Goal: Task Accomplishment & Management: Manage account settings

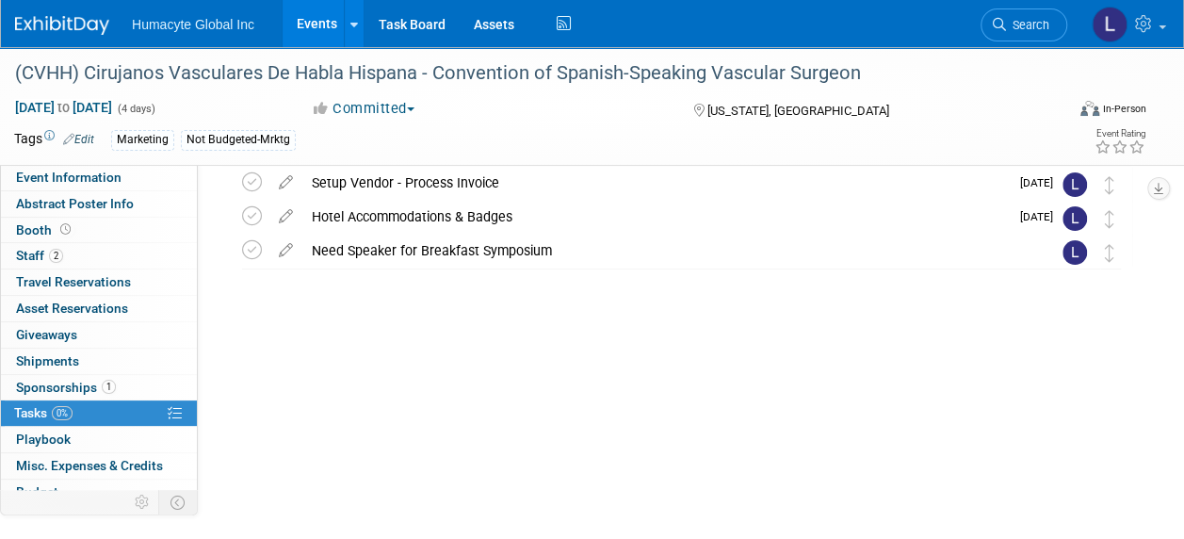
scroll to position [89, 0]
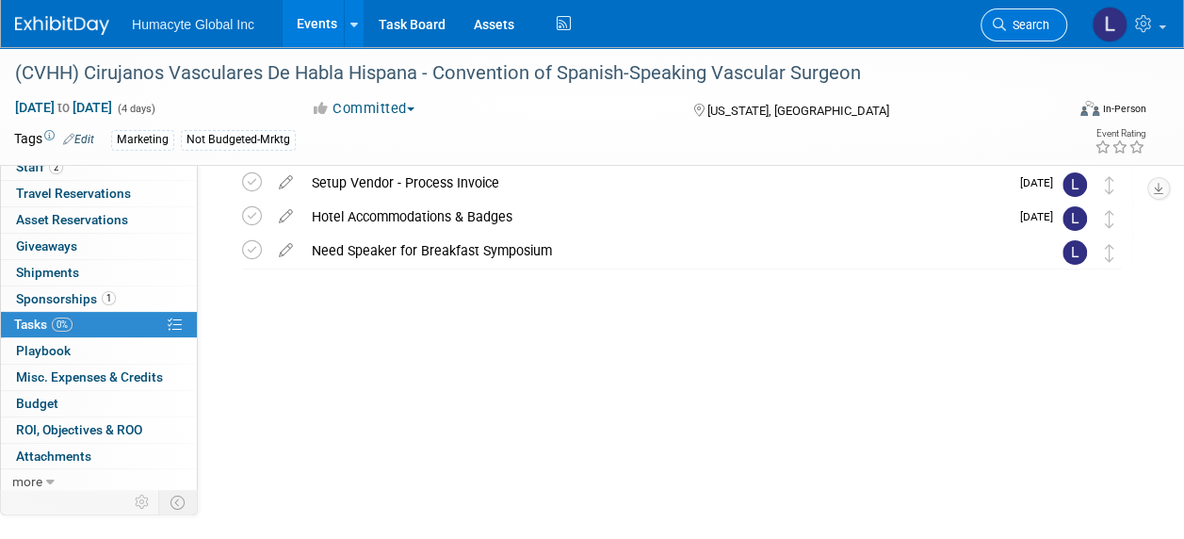
click at [1046, 20] on span "Search" at bounding box center [1027, 25] width 43 height 14
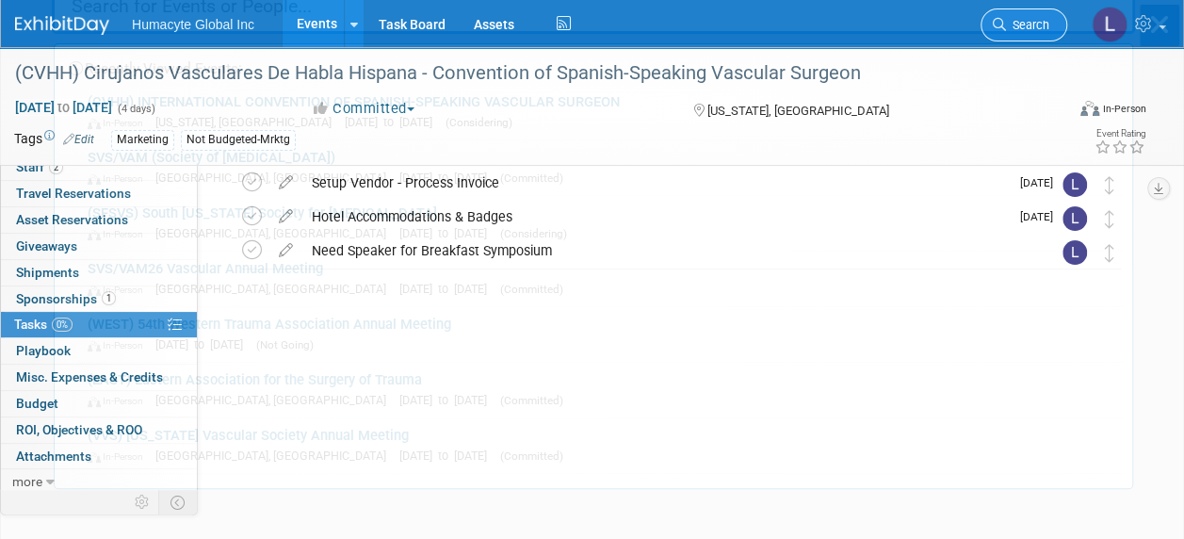
scroll to position [0, 0]
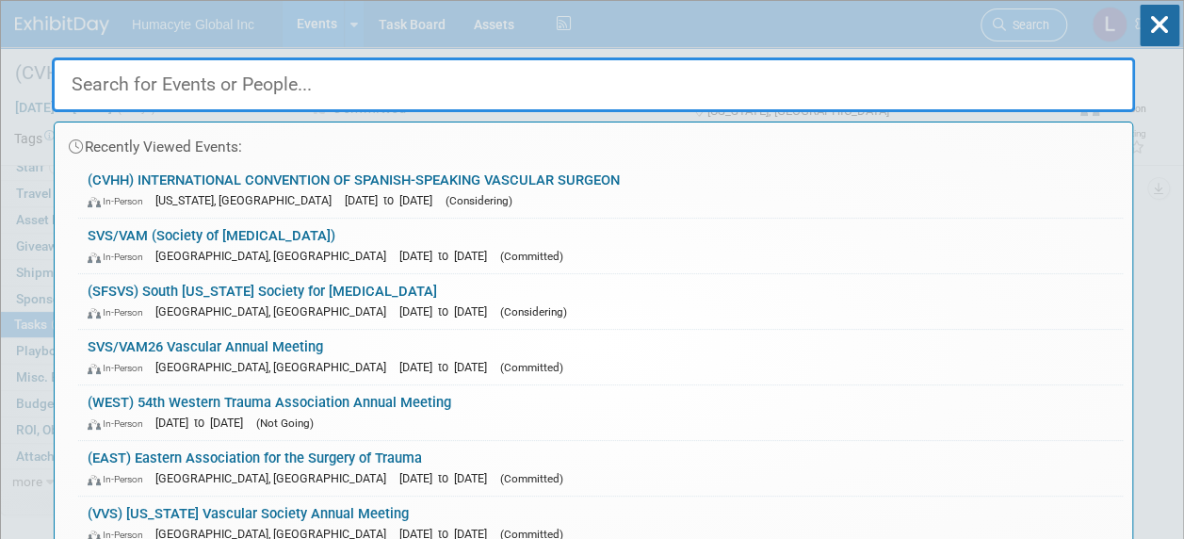
click at [1046, 20] on div "Recently Viewed Events: (CVHH) INTERNATIONAL CONVENTION OF SPANISH-SPEAKING VAS…" at bounding box center [593, 284] width 1083 height 566
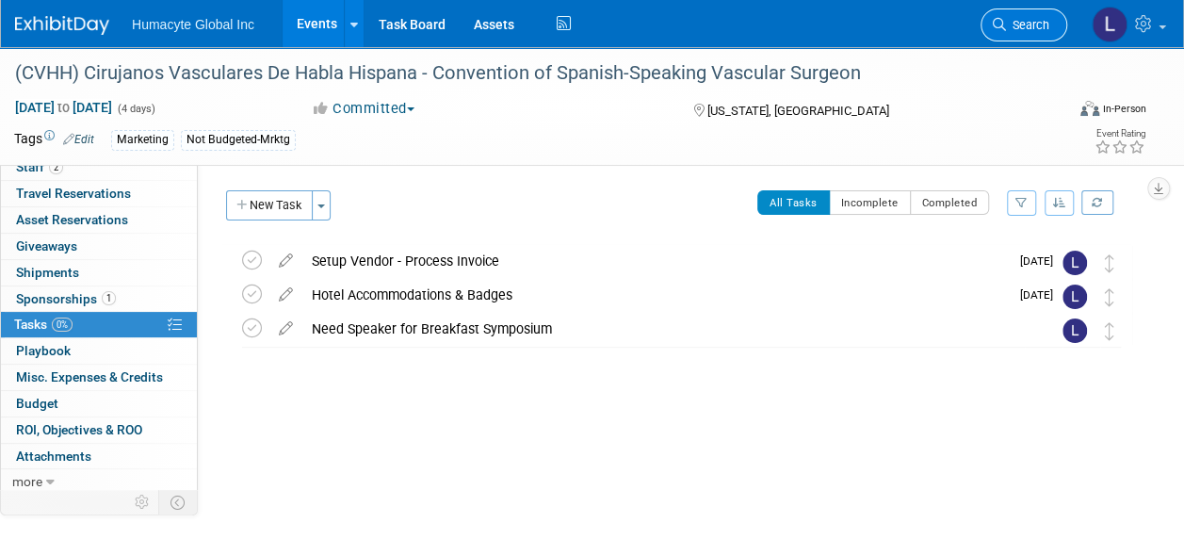
click at [1046, 20] on span "Search" at bounding box center [1027, 25] width 43 height 14
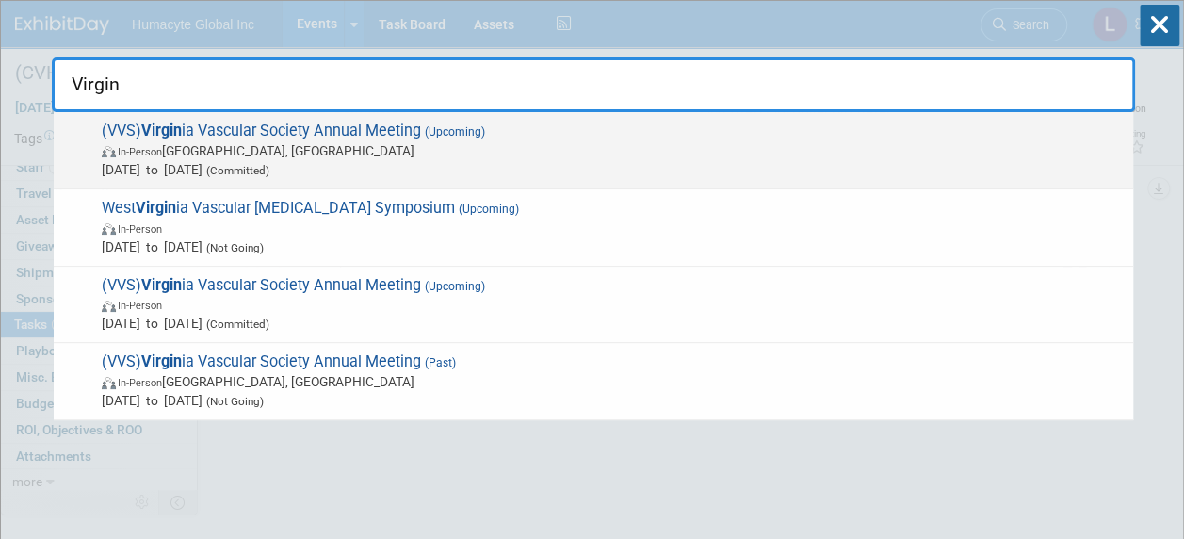
type input "Virgin"
click at [315, 136] on span "(VVS) Virgin ia Vascular Society Annual Meeting (Upcoming) In-Person Roanoke, V…" at bounding box center [609, 149] width 1027 height 57
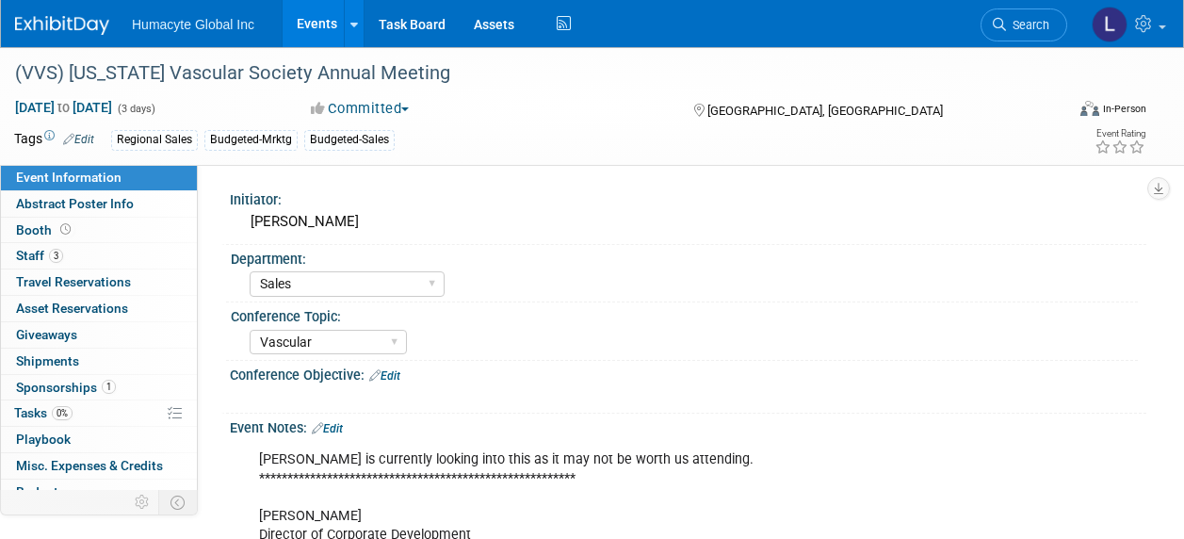
select select "Sales"
select select "Vascular"
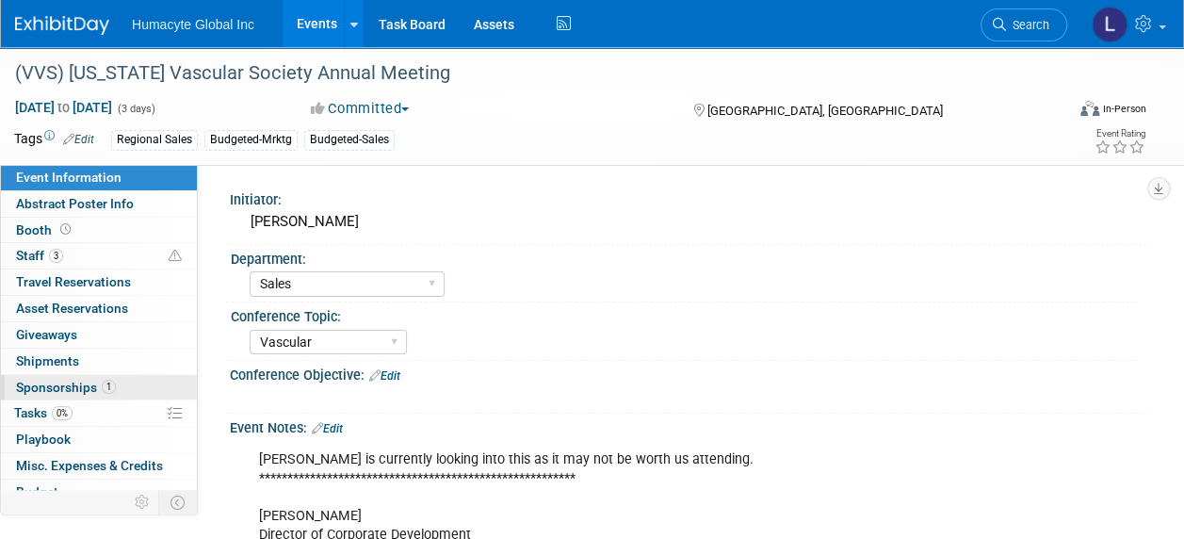
click at [42, 384] on span "Sponsorships 1" at bounding box center [66, 386] width 100 height 15
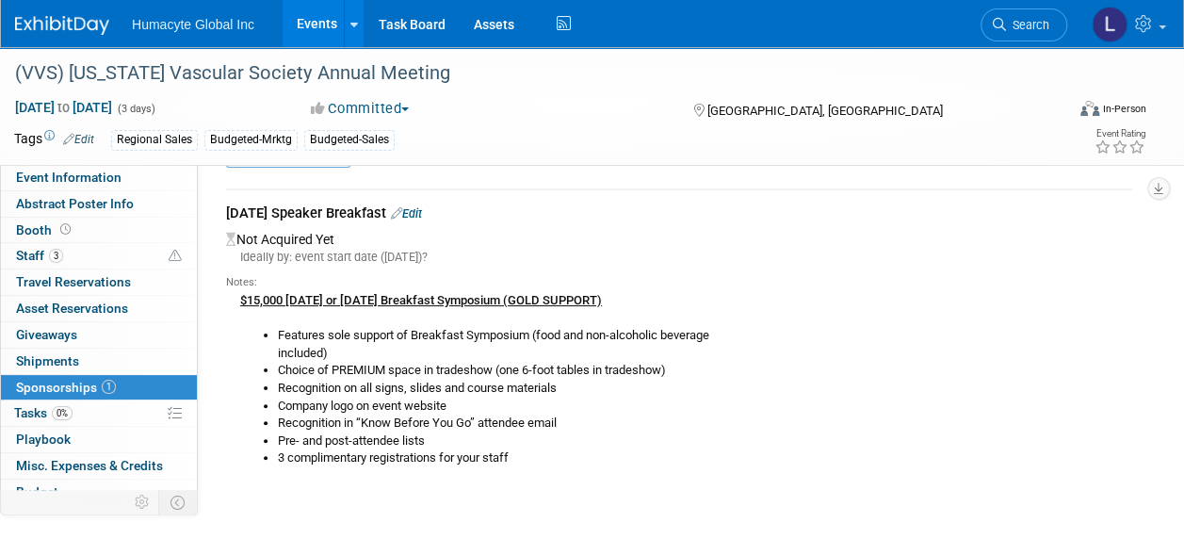
scroll to position [94, 0]
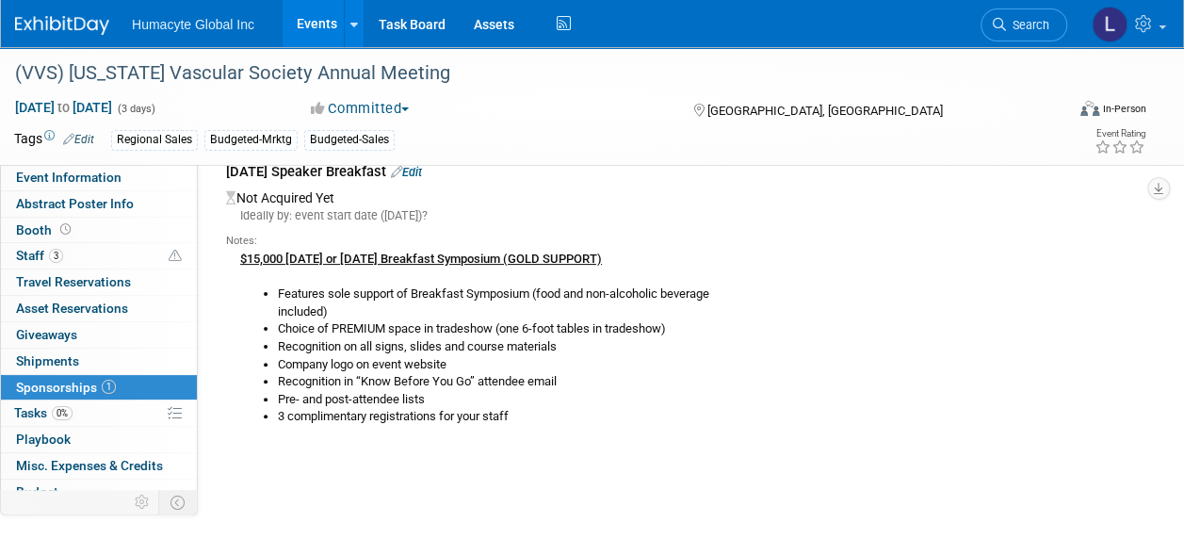
click at [422, 167] on link "Edit" at bounding box center [406, 172] width 31 height 14
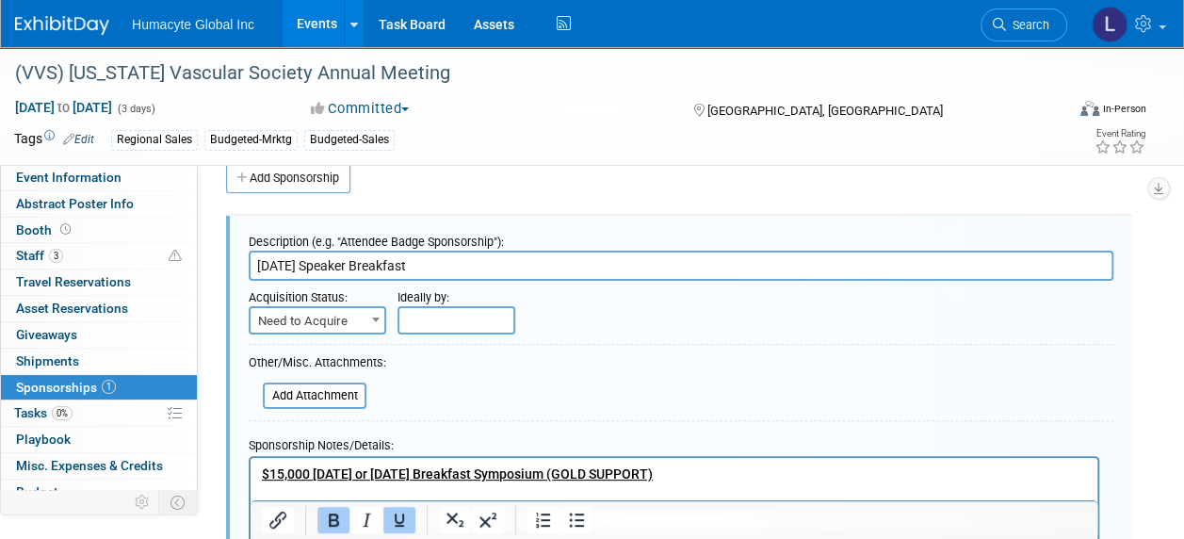
scroll to position [0, 0]
click at [299, 320] on span "Need to Acquire" at bounding box center [317, 321] width 134 height 26
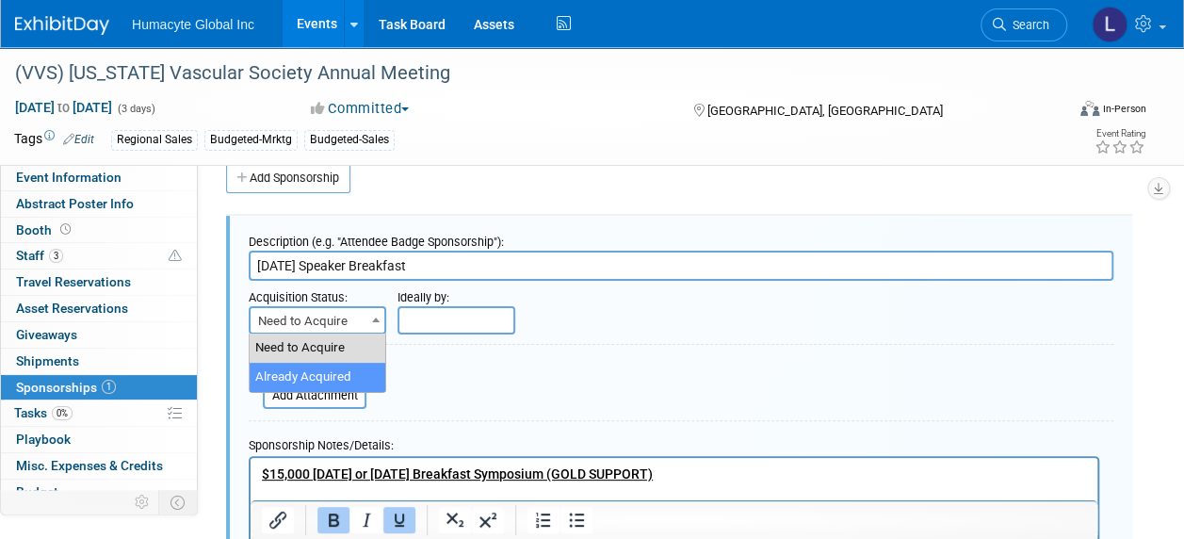
select select "2"
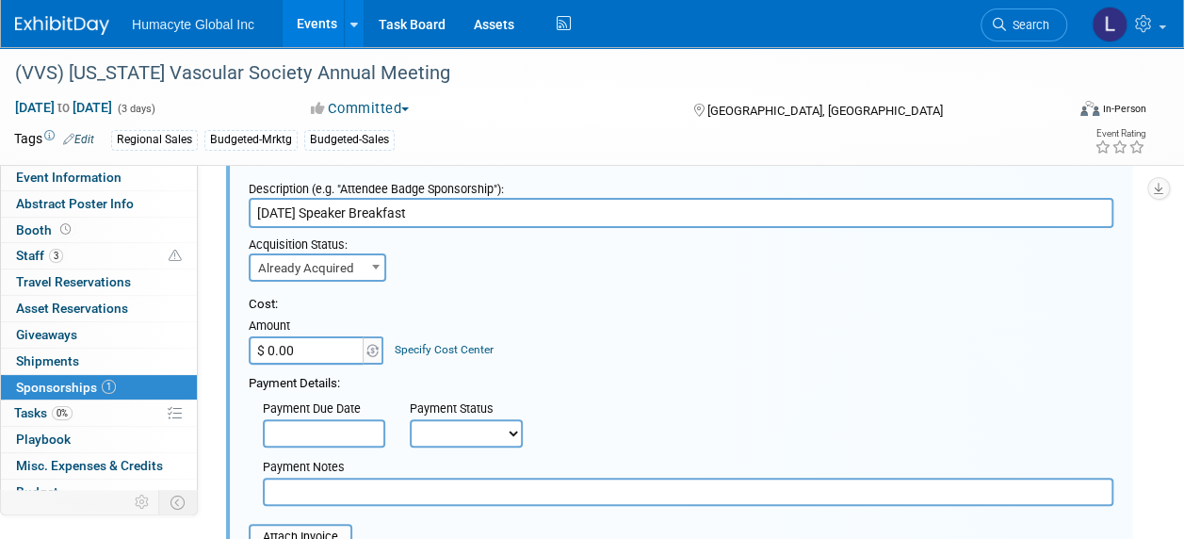
scroll to position [121, 0]
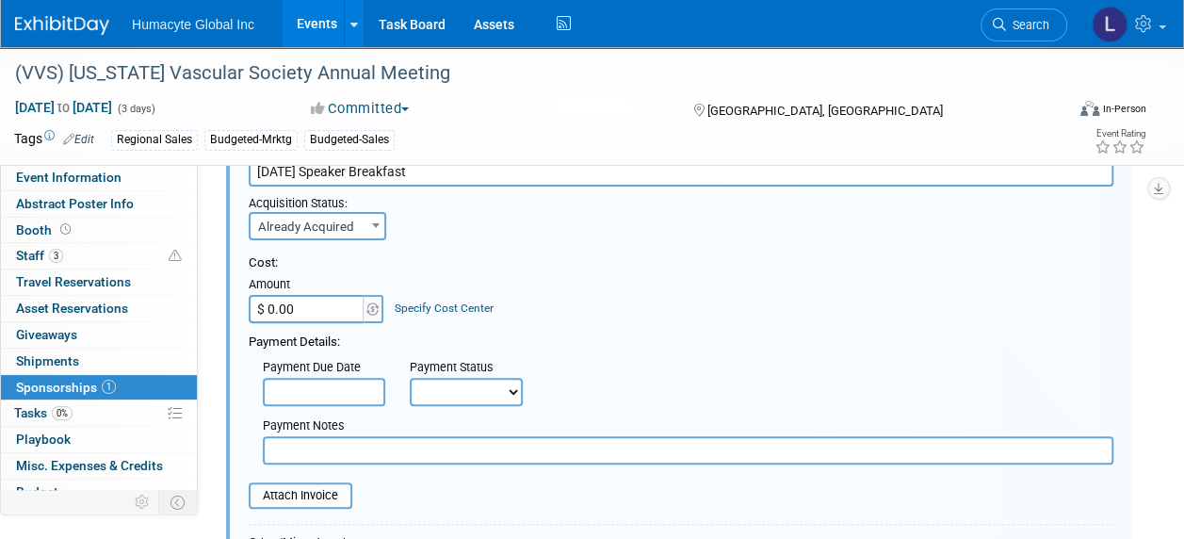
click at [263, 316] on input "$ 0.00" at bounding box center [308, 309] width 118 height 28
click at [315, 310] on input "$ 15,000" at bounding box center [308, 309] width 118 height 28
drag, startPoint x: 322, startPoint y: 308, endPoint x: 254, endPoint y: 300, distance: 68.2
click at [254, 300] on input "$ 15,000" at bounding box center [308, 309] width 118 height 28
type input "$ 3,500.00"
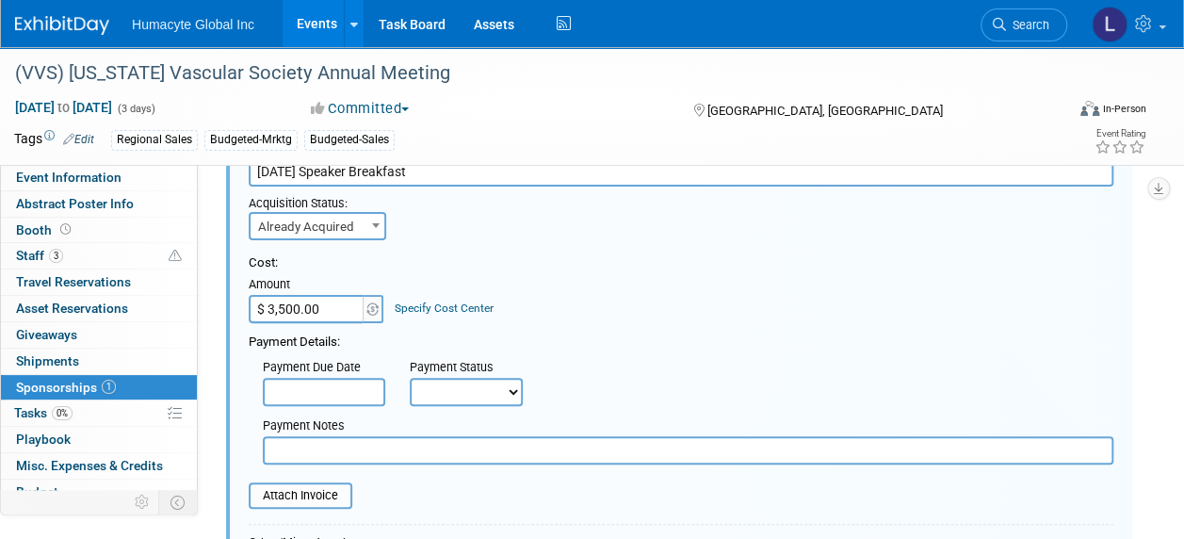
click at [732, 343] on div "Payment Details:" at bounding box center [681, 337] width 864 height 28
click at [443, 306] on link "Specify Cost Center" at bounding box center [444, 307] width 99 height 13
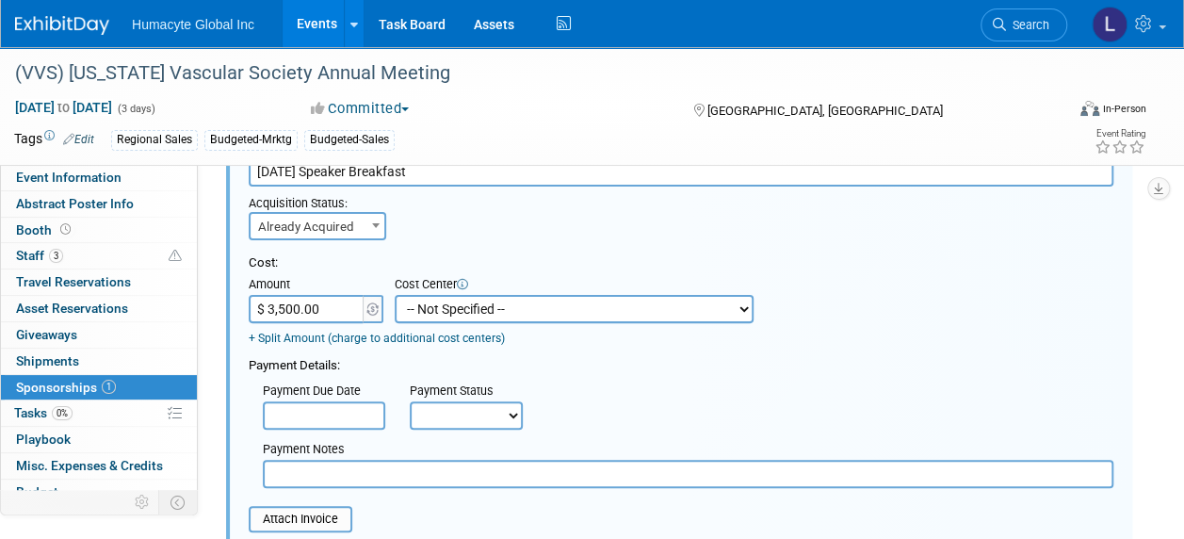
click at [443, 306] on select "-- Not Specified -- Dept 10 - Clinical Dept 11 - Clinical Ops Dept 12 - Medical…" at bounding box center [574, 309] width 359 height 28
select select "18966166"
click at [395, 295] on select "-- Not Specified -- Dept 10 - Clinical Dept 11 - Clinical Ops Dept 12 - Medical…" at bounding box center [574, 309] width 359 height 28
click at [345, 336] on link "+ Split Amount (charge to additional cost centers)" at bounding box center [377, 337] width 256 height 13
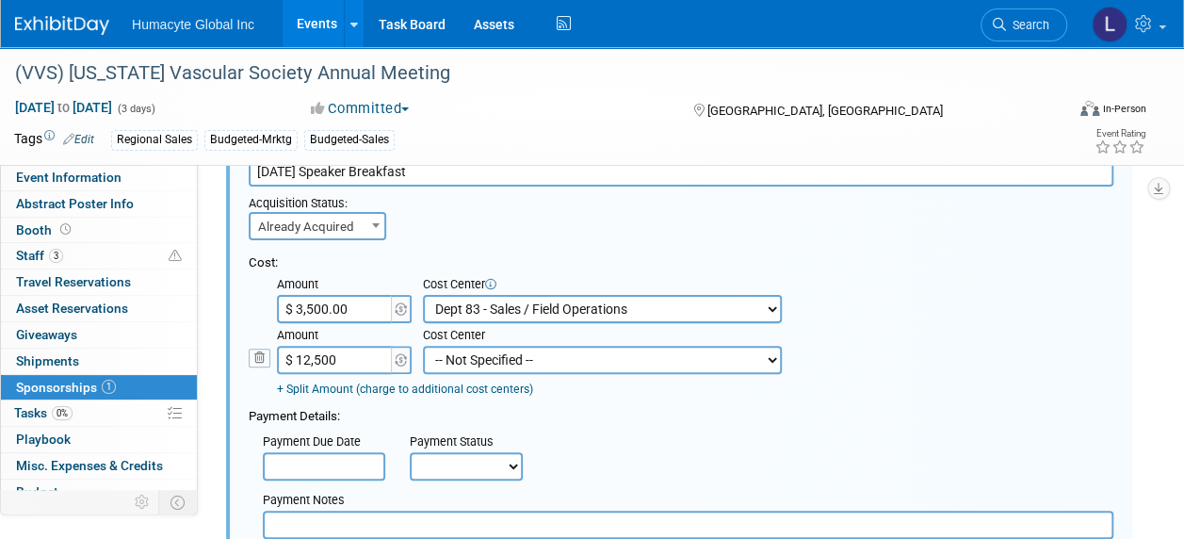
type input "$ 12,500.00"
click at [478, 353] on select "-- Not Specified -- Dept 10 - Clinical Dept 11 - Clinical Ops Dept 12 - Medical…" at bounding box center [602, 360] width 359 height 28
select select "18966164"
click at [423, 346] on select "-- Not Specified -- Dept 10 - Clinical Dept 11 - Clinical Ops Dept 12 - Medical…" at bounding box center [602, 360] width 359 height 28
click at [833, 358] on div "Cost: Amount $ 3,500.00 Specify Cost Center Cost Center -- Not Specified -- Dep…" at bounding box center [681, 325] width 864 height 143
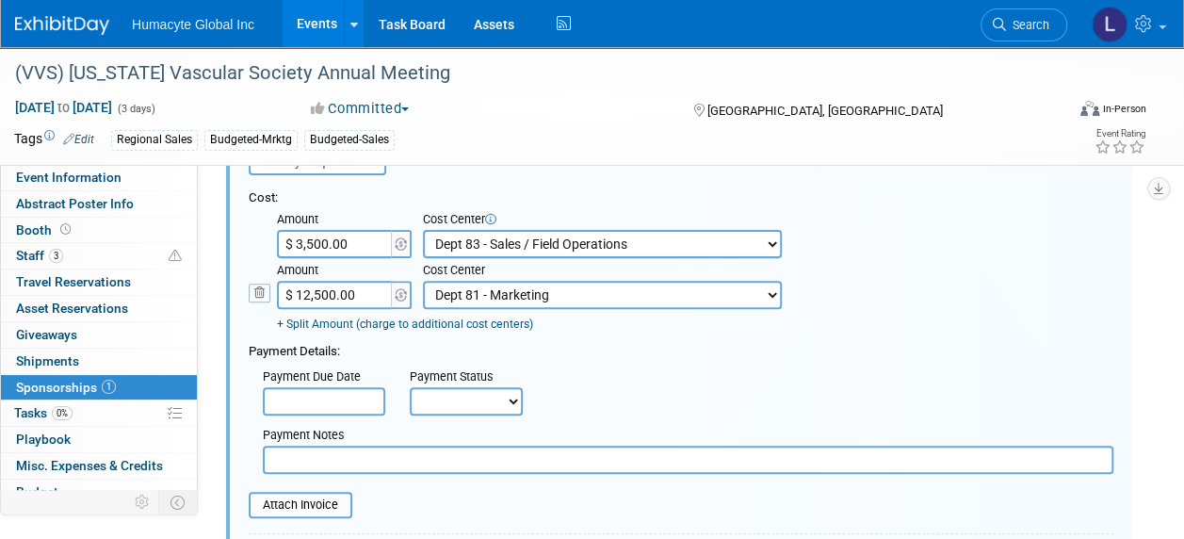
scroll to position [216, 0]
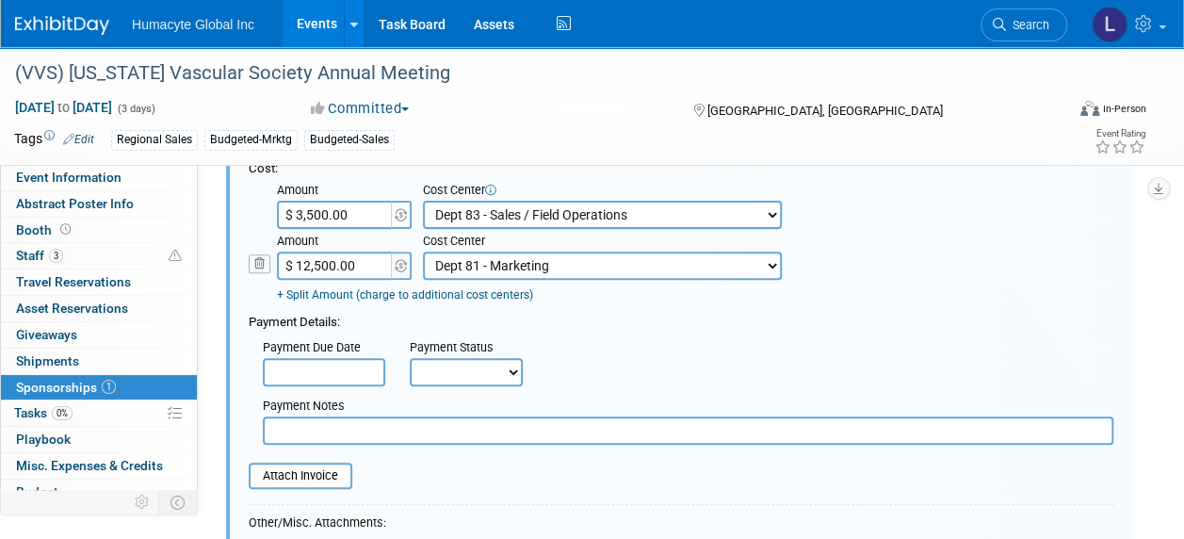
click at [461, 367] on select "Not Paid Yet Partially Paid Paid in Full" at bounding box center [466, 372] width 113 height 28
select select "3"
click at [410, 358] on select "Not Paid Yet Partially Paid Paid in Full" at bounding box center [466, 372] width 113 height 28
click at [702, 355] on div "Payment Due Date Payment Status Not Paid Yet Partially Paid Paid in Full Next P…" at bounding box center [680, 358] width 893 height 55
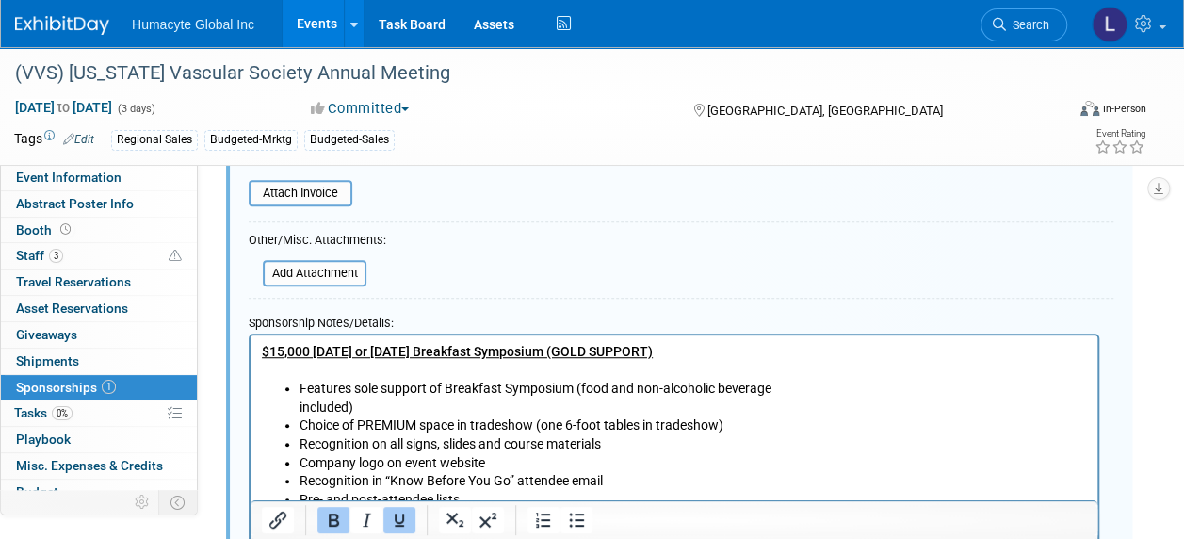
scroll to position [592, 0]
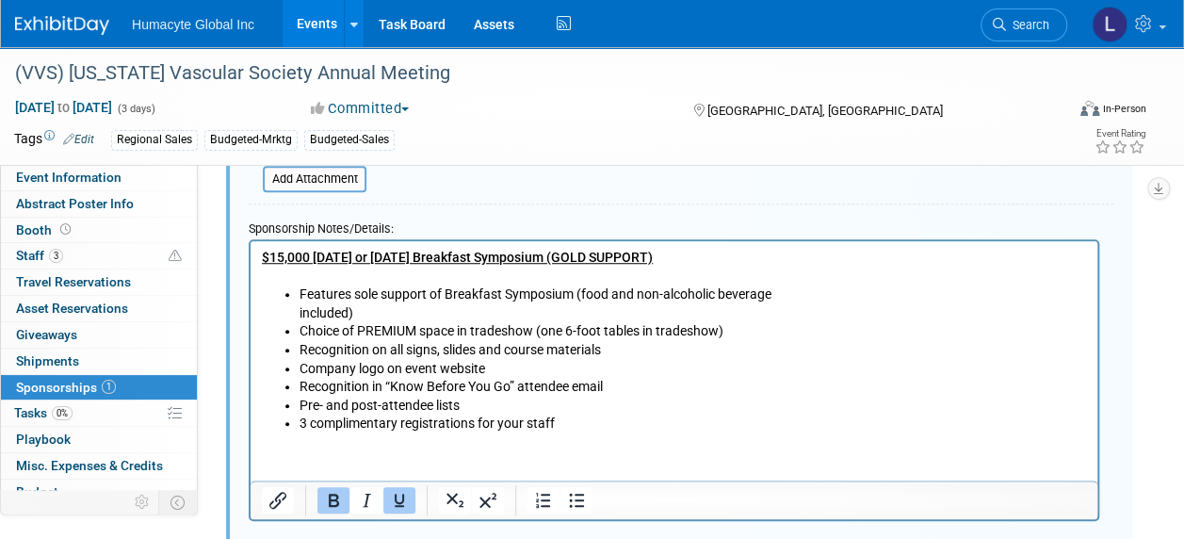
click at [284, 433] on html "$15,000 [DATE] or [DATE] Breakfast Symposium (GOLD SUPPORT) Features sole suppo…" at bounding box center [673, 337] width 847 height 192
click at [590, 422] on li "3 complimentary registrations for your staff" at bounding box center [692, 423] width 787 height 19
drag, startPoint x: 370, startPoint y: 259, endPoint x: 428, endPoint y: 253, distance: 58.7
click at [428, 253] on b "$15,000 [DATE] or [DATE] Breakfast Symposium (GOLD SUPPORT)" at bounding box center [457, 257] width 391 height 15
click at [360, 433] on html "$15,000 [DATE] Breakfast Symposium (GOLD SUPPORT) Features sole support of Brea…" at bounding box center [673, 337] width 847 height 192
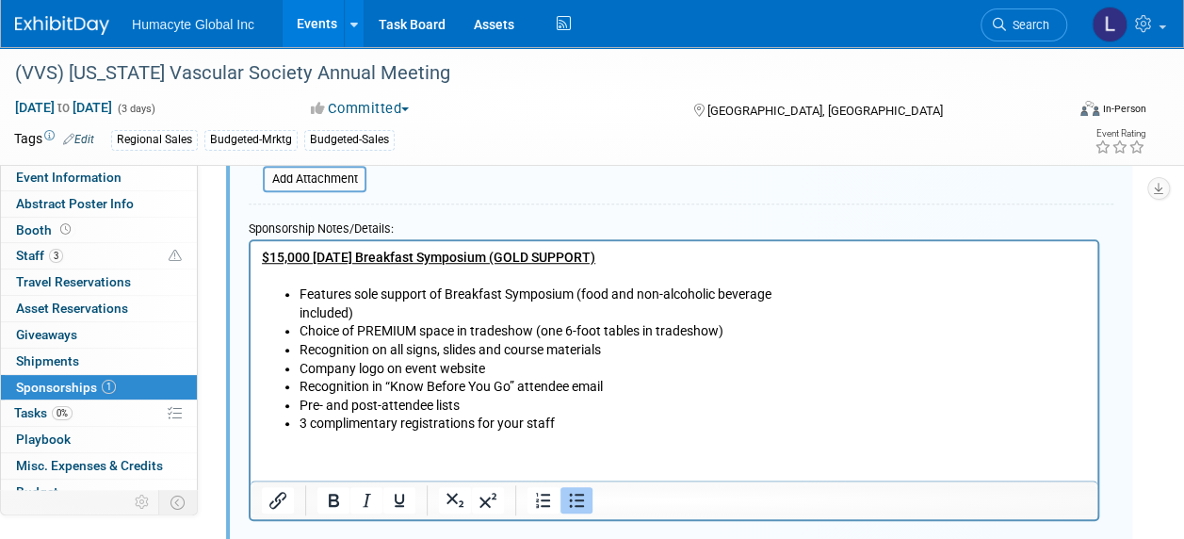
click at [631, 424] on li "3 complimentary registrations for your staff" at bounding box center [692, 423] width 787 height 19
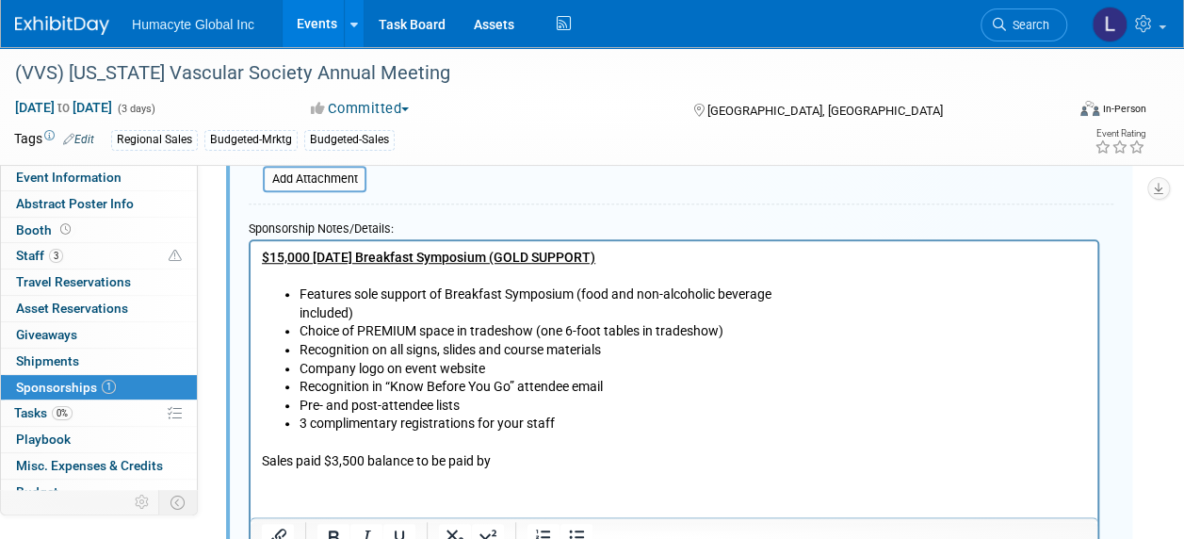
click at [557, 460] on p "Sales paid $3,500 balance to be paid by" at bounding box center [674, 461] width 825 height 19
click at [418, 463] on p "Sales paid $3,500 balance to be paid by" at bounding box center [674, 461] width 825 height 19
click at [586, 454] on p "Sales paid $3,500 balance $12,500 to be paid by" at bounding box center [674, 461] width 825 height 19
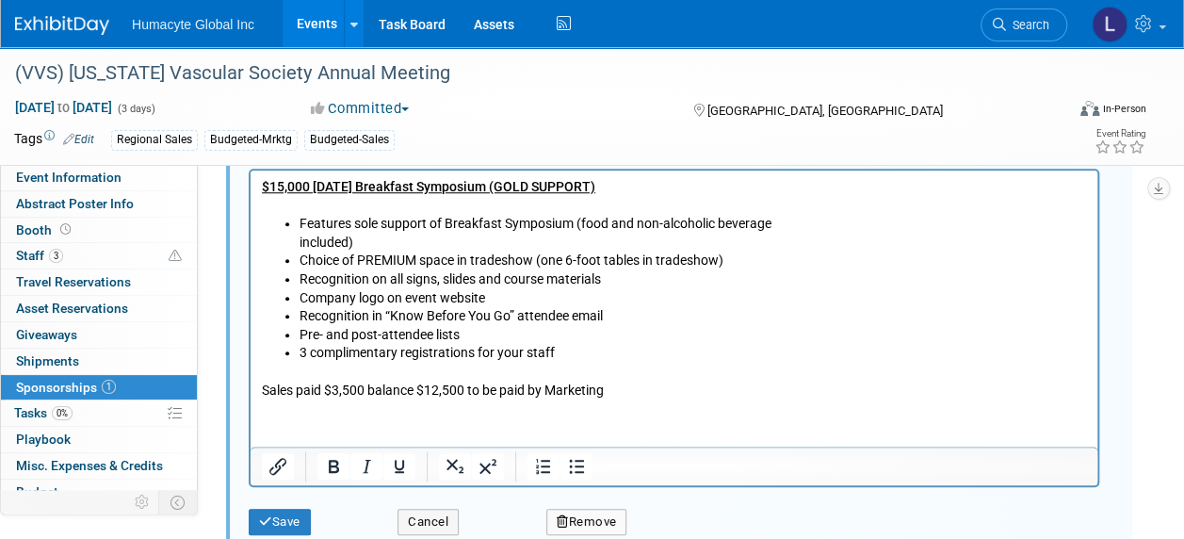
scroll to position [875, 0]
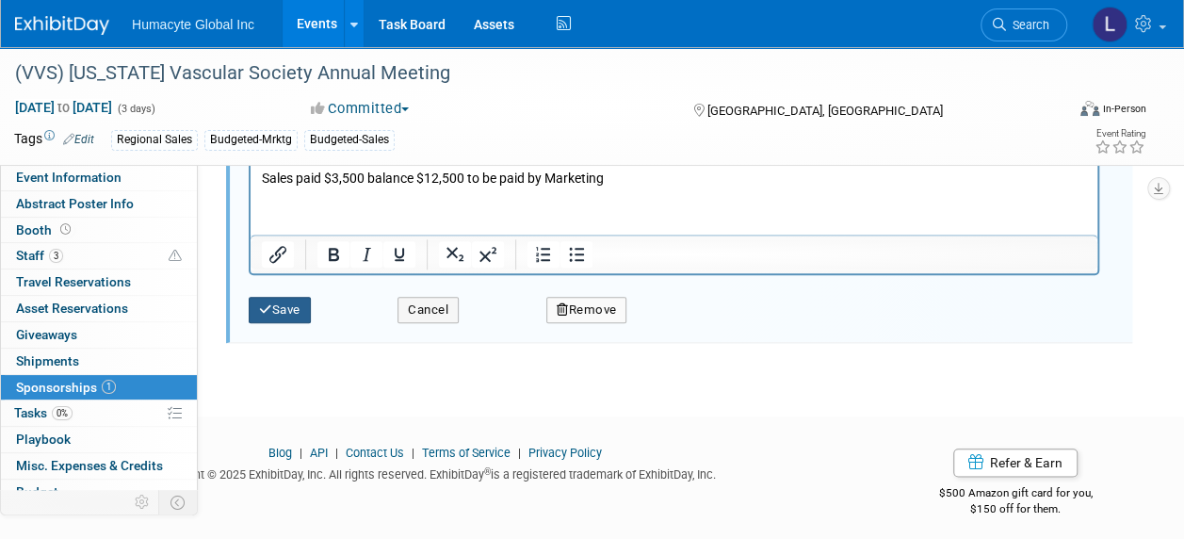
click at [275, 313] on button "Save" at bounding box center [280, 310] width 62 height 26
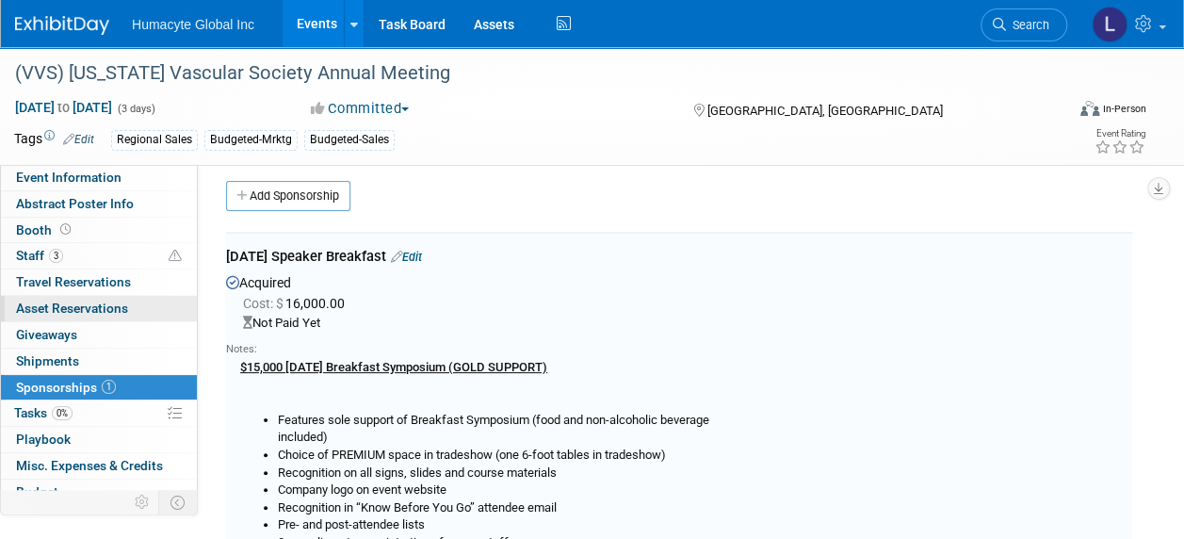
scroll to position [0, 0]
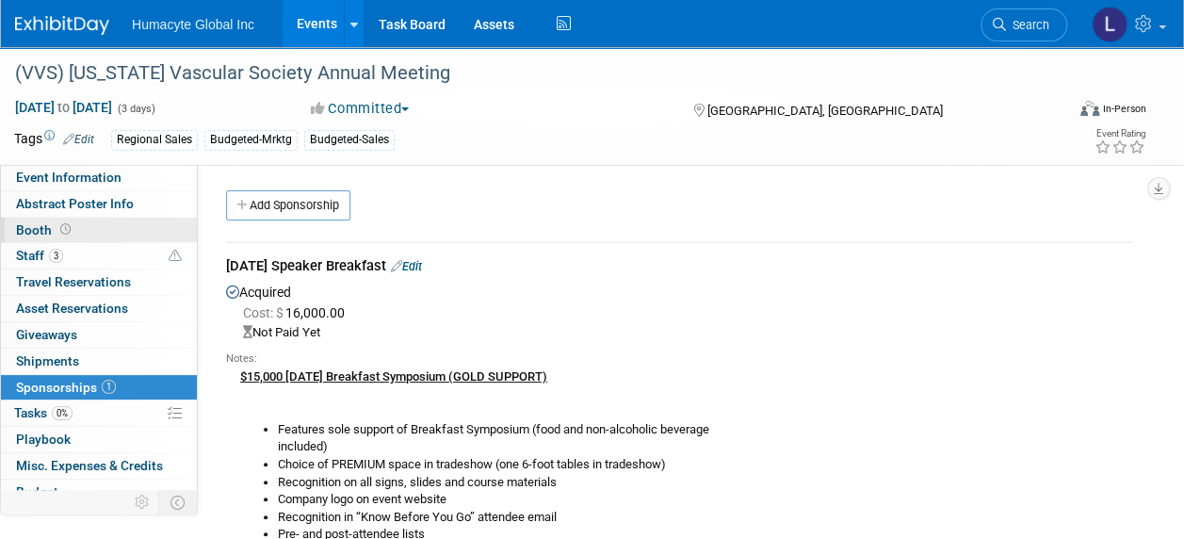
click at [43, 228] on span "Booth" at bounding box center [45, 229] width 58 height 15
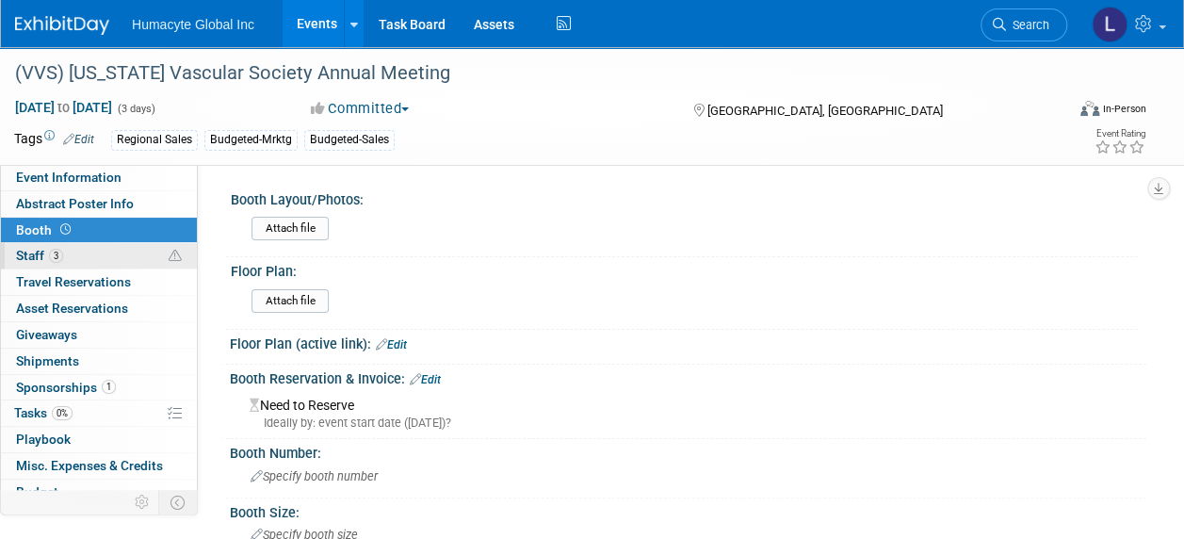
click at [36, 250] on span "Staff 3" at bounding box center [39, 255] width 47 height 15
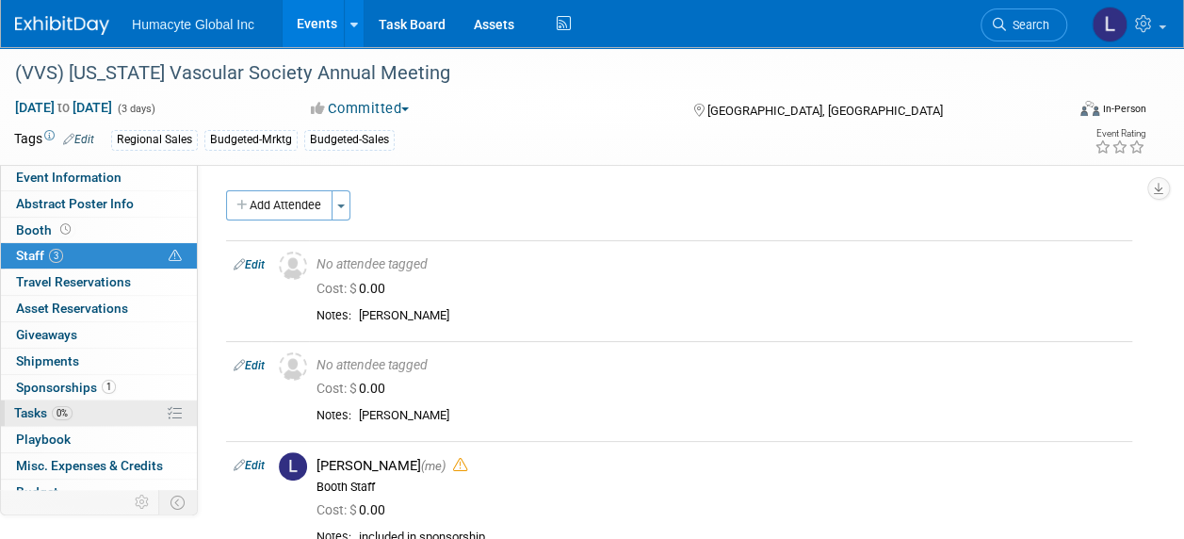
click at [18, 405] on span "Tasks 0%" at bounding box center [43, 412] width 58 height 15
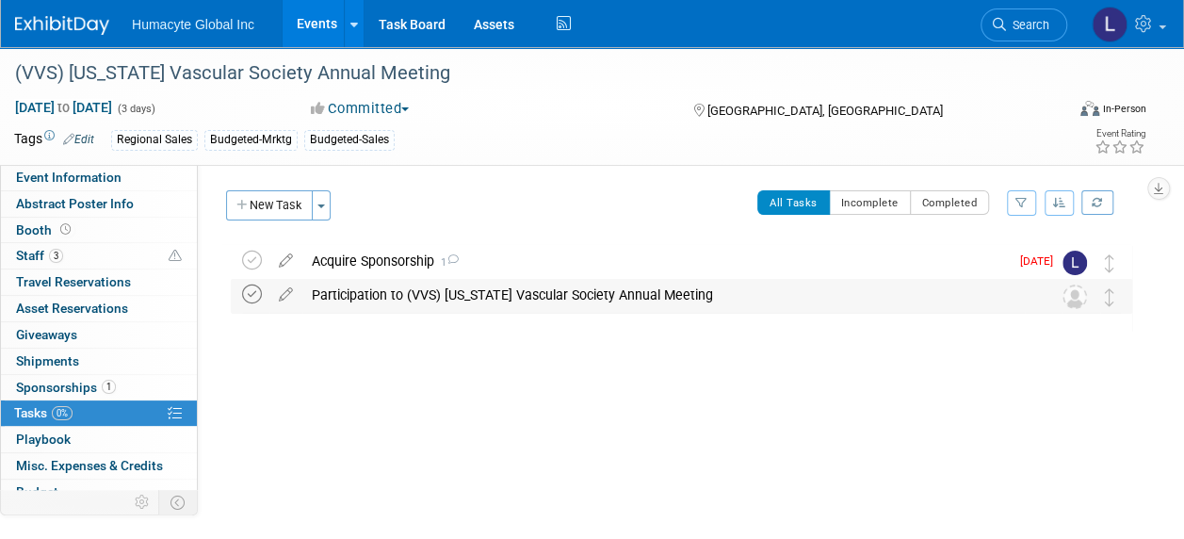
click at [256, 290] on icon at bounding box center [252, 294] width 20 height 20
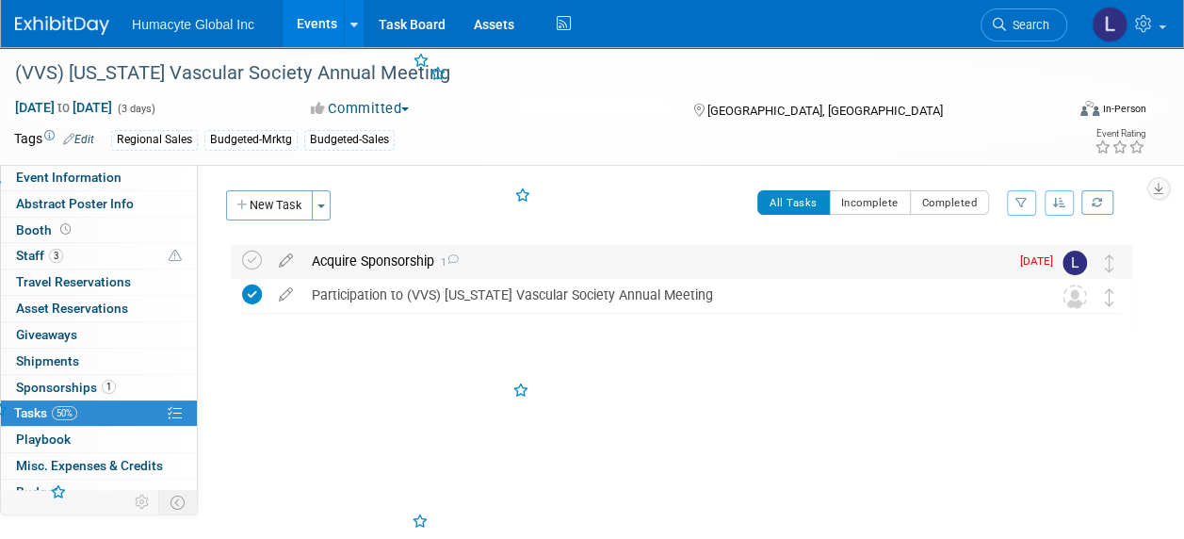
click at [350, 263] on div "Acquire Sponsorship 1" at bounding box center [655, 261] width 706 height 32
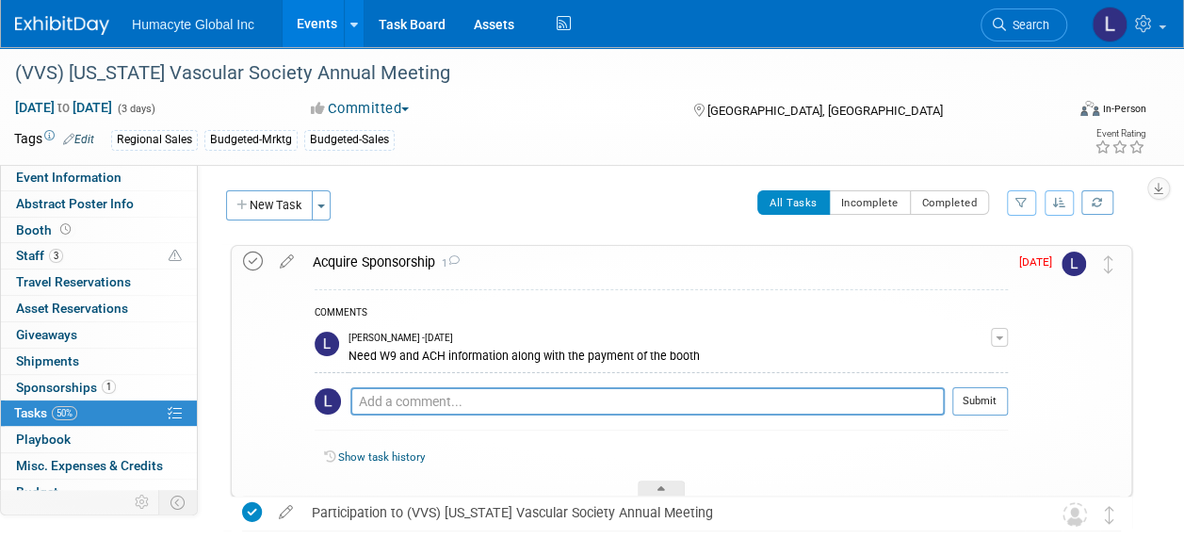
click at [254, 263] on icon at bounding box center [253, 261] width 20 height 20
click at [441, 315] on div "COMMENTS" at bounding box center [661, 314] width 693 height 20
click at [294, 202] on button "New Task" at bounding box center [269, 205] width 87 height 30
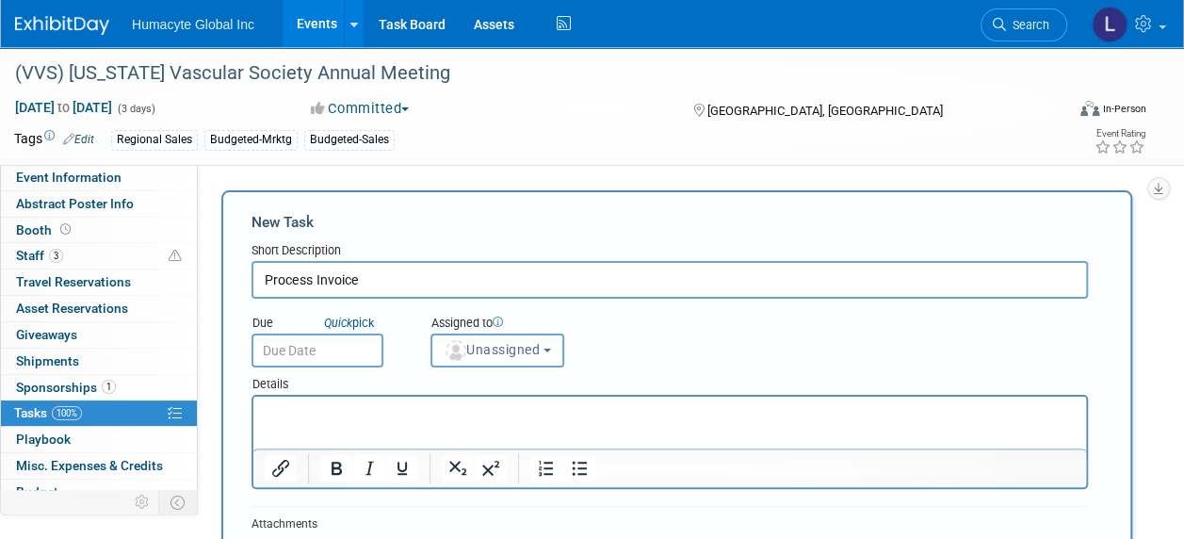
type input "Process Invoice"
click at [275, 337] on input "text" at bounding box center [317, 350] width 132 height 34
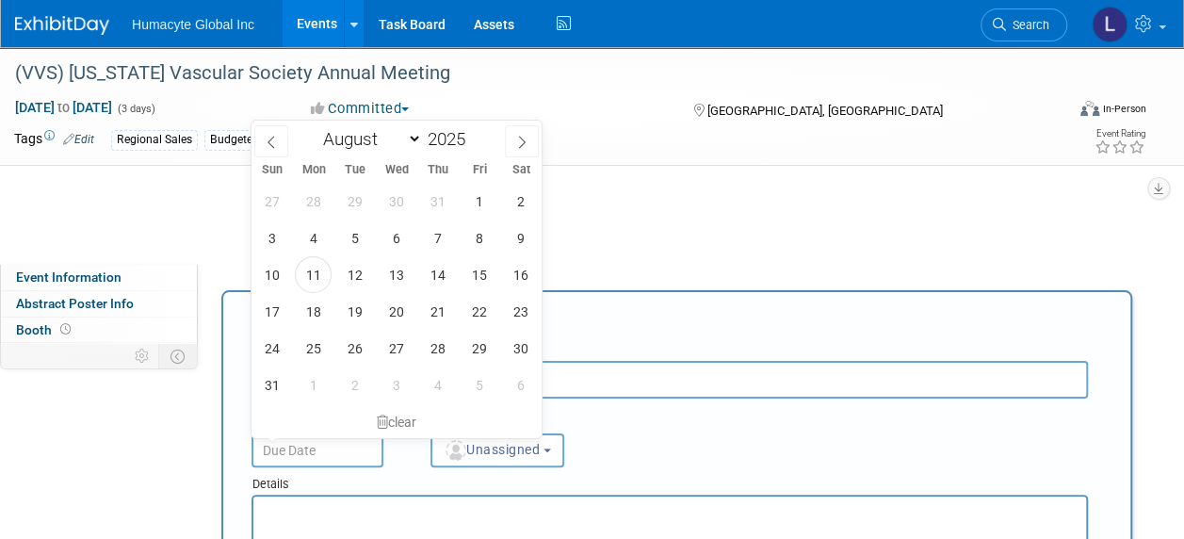
click at [817, 129] on td "Regional Sales Budgeted-Mrktg Budgeted-Sales" at bounding box center [523, 140] width 859 height 22
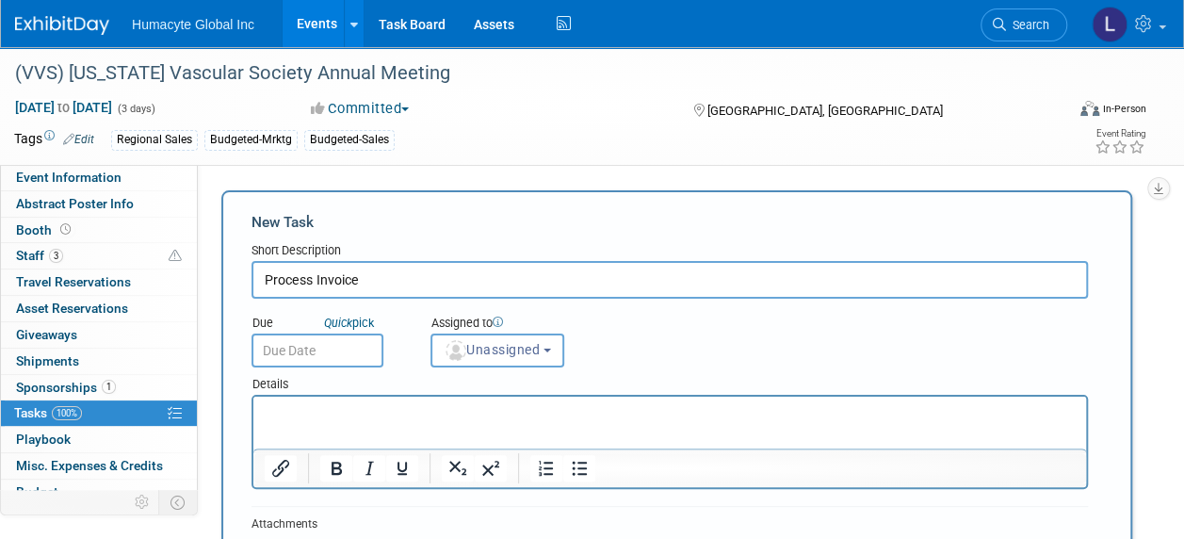
click at [285, 350] on input "text" at bounding box center [317, 350] width 132 height 34
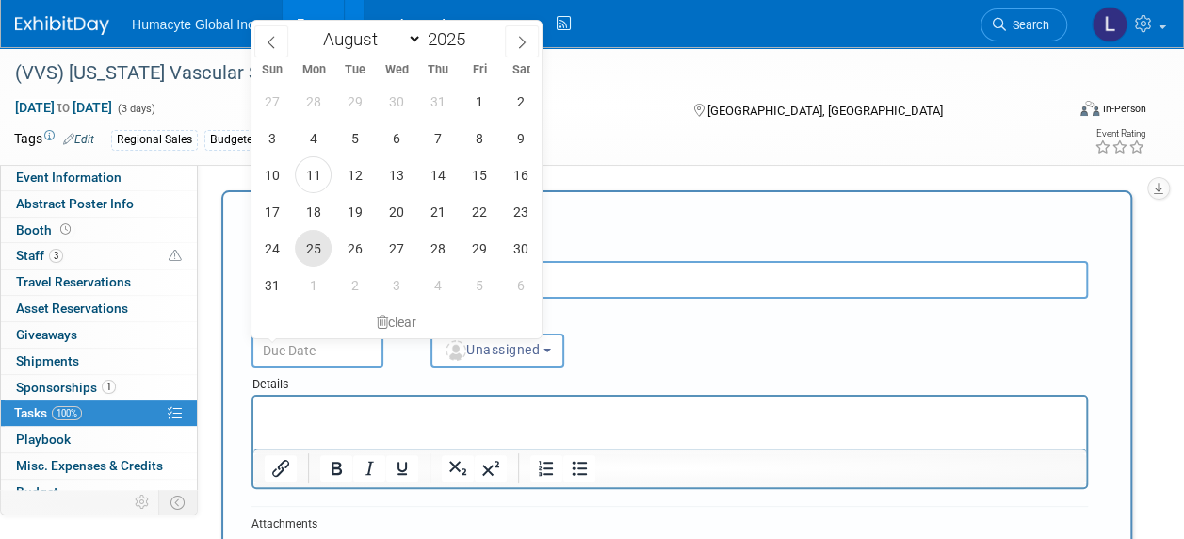
click at [312, 249] on span "25" at bounding box center [313, 248] width 37 height 37
type input "[DATE]"
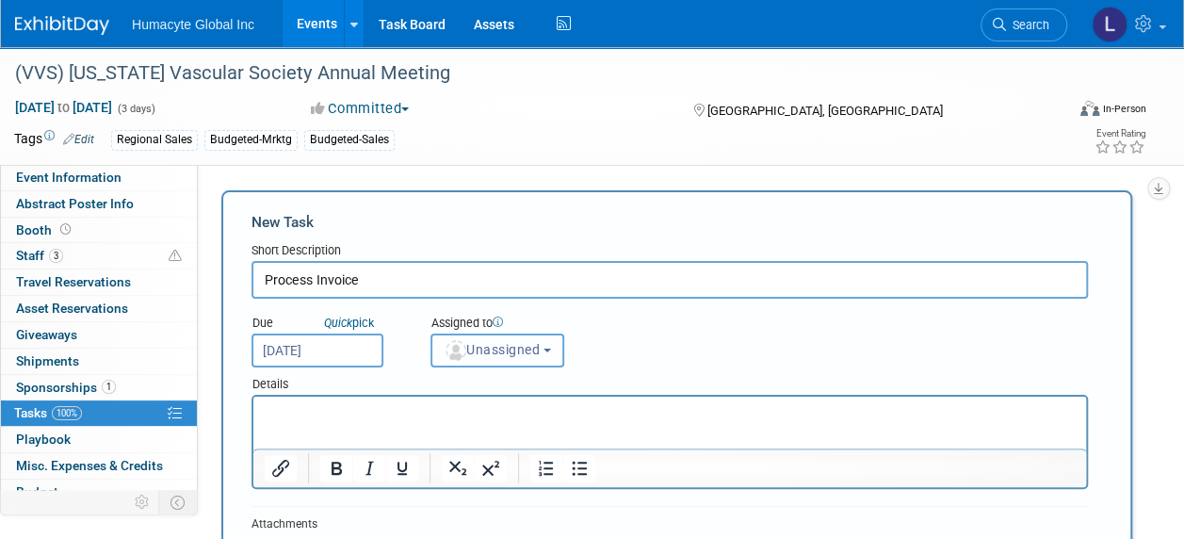
click at [475, 365] on button "Unassigned" at bounding box center [497, 350] width 134 height 34
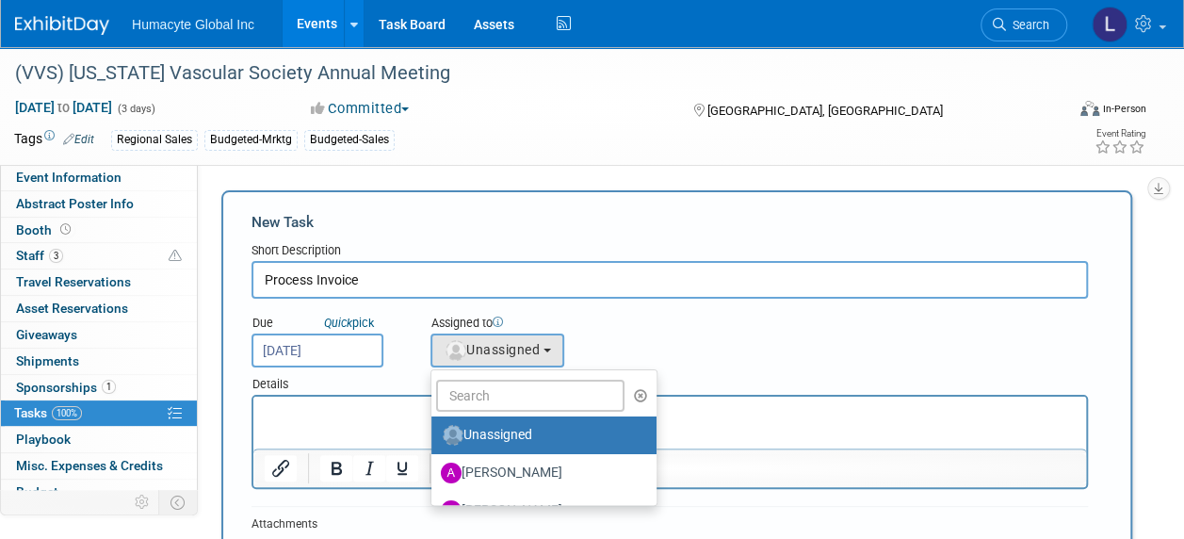
click at [477, 379] on ul "Unassigned [PERSON_NAME] [PERSON_NAME] [PERSON_NAME] [PERSON_NAME] [PERSON_NAME…" at bounding box center [543, 437] width 227 height 137
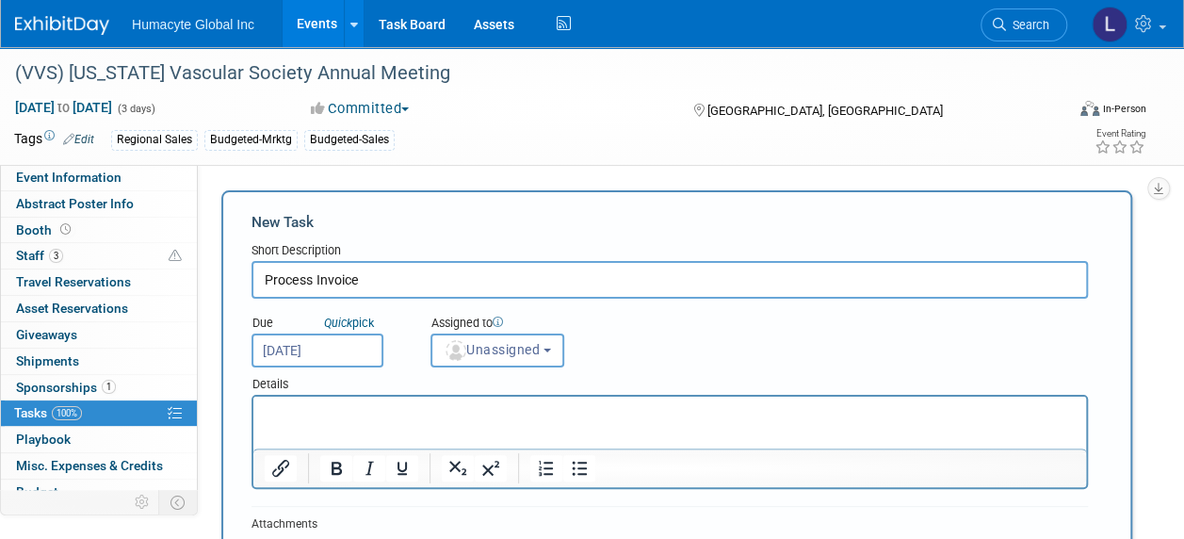
click at [478, 379] on div "Details" at bounding box center [669, 380] width 836 height 27
click at [459, 347] on img "button" at bounding box center [455, 350] width 21 height 21
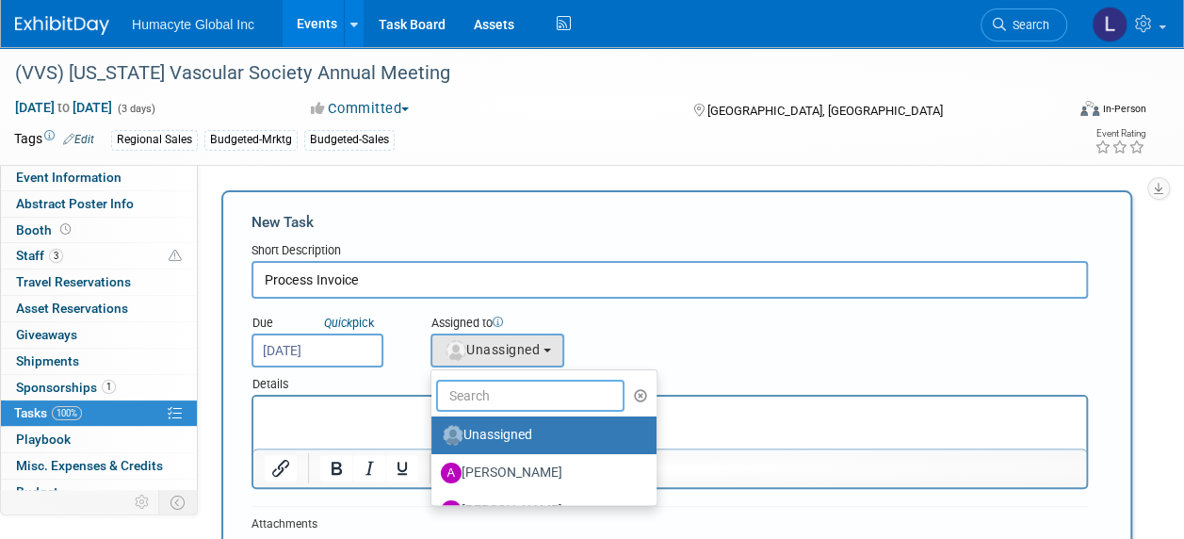
click at [475, 390] on input "text" at bounding box center [530, 395] width 188 height 32
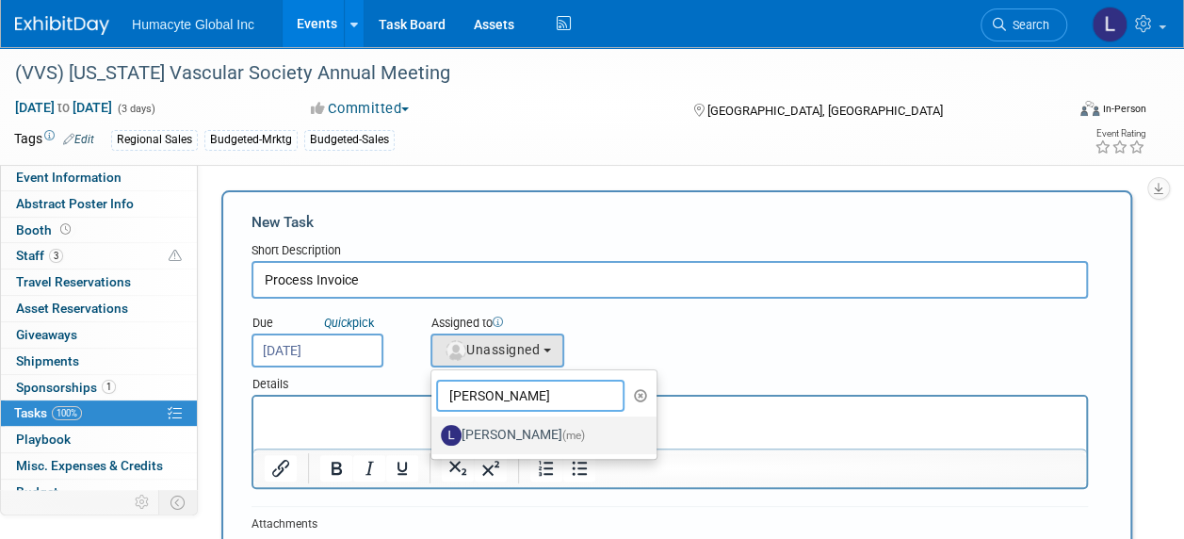
type input "[PERSON_NAME]"
click at [515, 437] on label "[PERSON_NAME] (me)" at bounding box center [539, 435] width 197 height 30
click at [434, 437] on input "[PERSON_NAME] (me)" at bounding box center [428, 433] width 12 height 12
select select "37db9ad9-d629-4432-a702-64294516bf75"
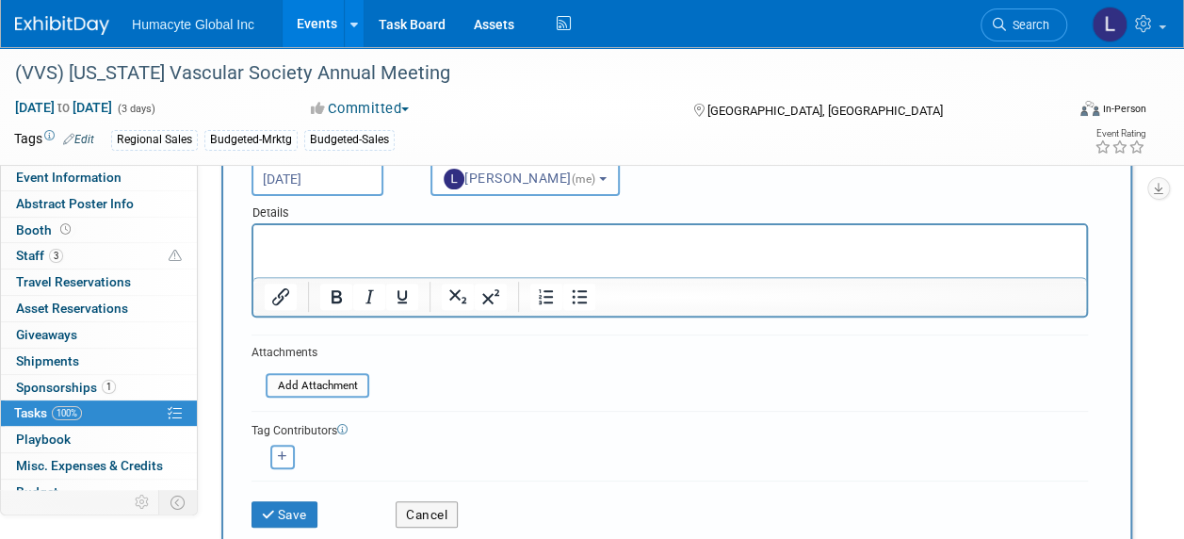
scroll to position [188, 0]
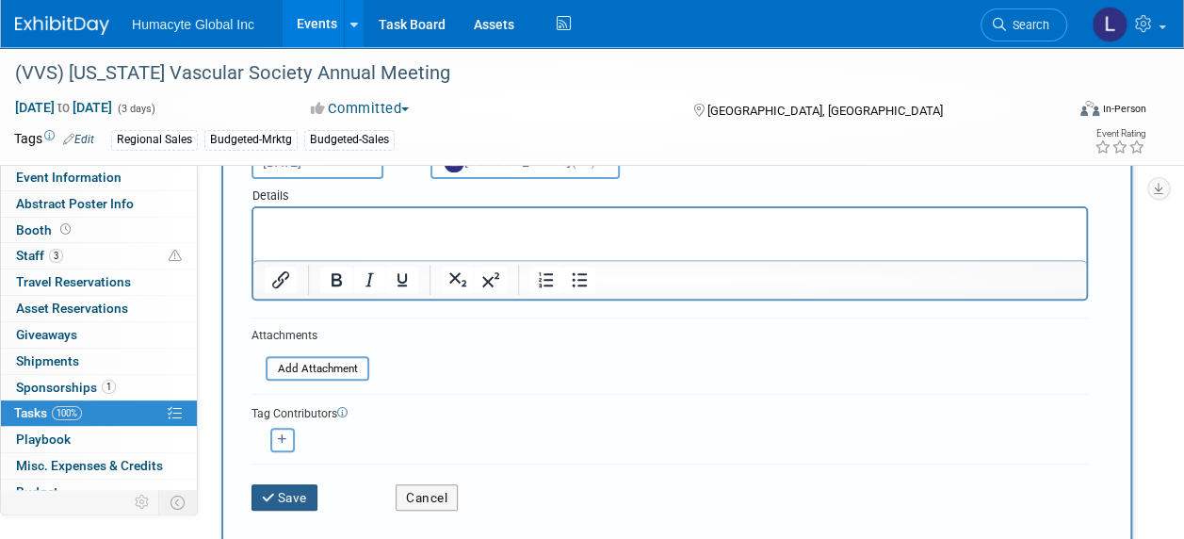
click at [276, 494] on icon "submit" at bounding box center [270, 498] width 16 height 13
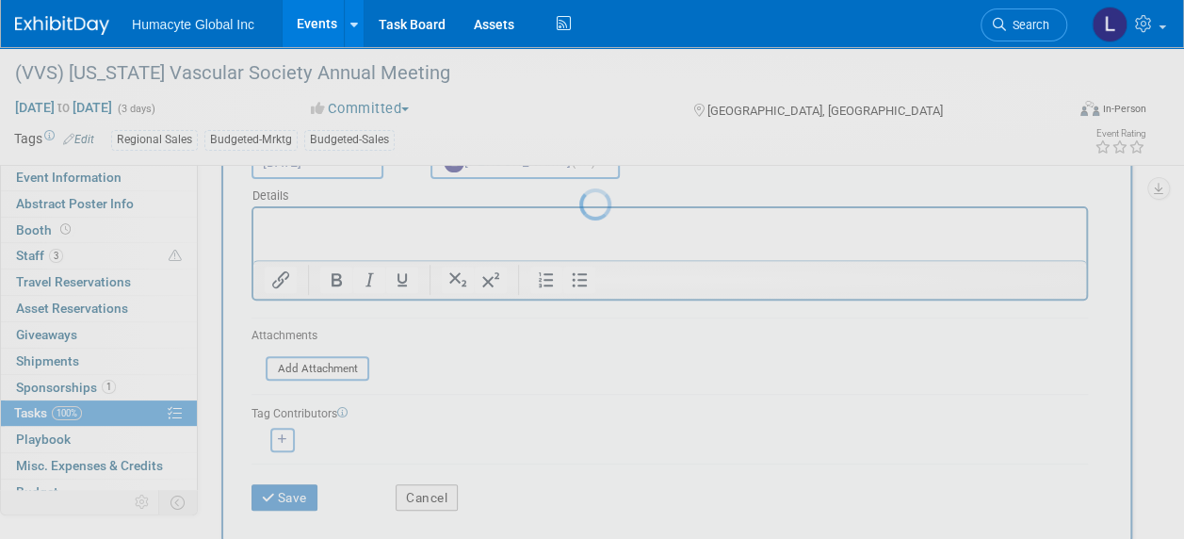
scroll to position [78, 0]
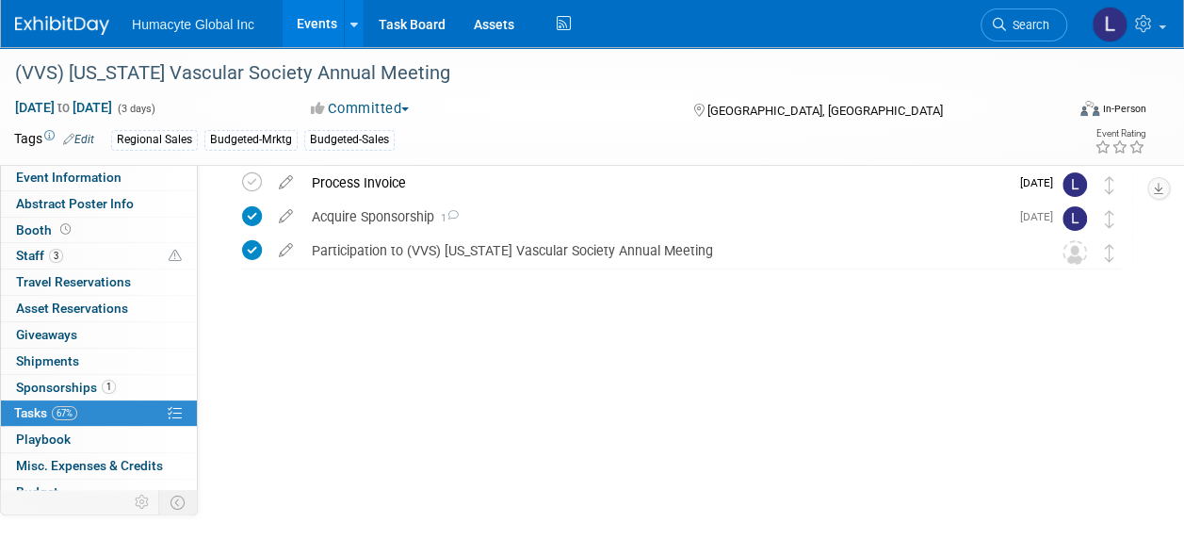
click at [409, 329] on div "(VVS) [US_STATE] Vascular Society Annual Meeting [GEOGRAPHIC_DATA], [GEOGRAPHIC…" at bounding box center [676, 255] width 911 height 178
